Goal: Task Accomplishment & Management: Manage account settings

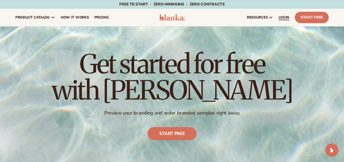
click at [284, 15] on span "LOGIN" at bounding box center [283, 17] width 11 height 4
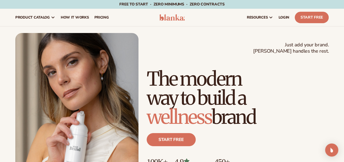
click at [285, 124] on h1 "The modern way to build a wellness brand" at bounding box center [238, 97] width 182 height 57
click at [208, 35] on div "Just add your brand. Blanka handles the rest. beauty,[MEDICAL_DATA],wellness,ma…" at bounding box center [171, 110] width 313 height 155
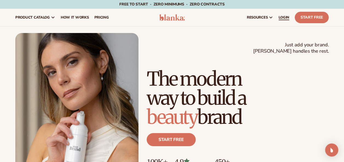
click at [287, 16] on span "LOGIN" at bounding box center [283, 17] width 11 height 4
